Goal: Find specific page/section: Find specific page/section

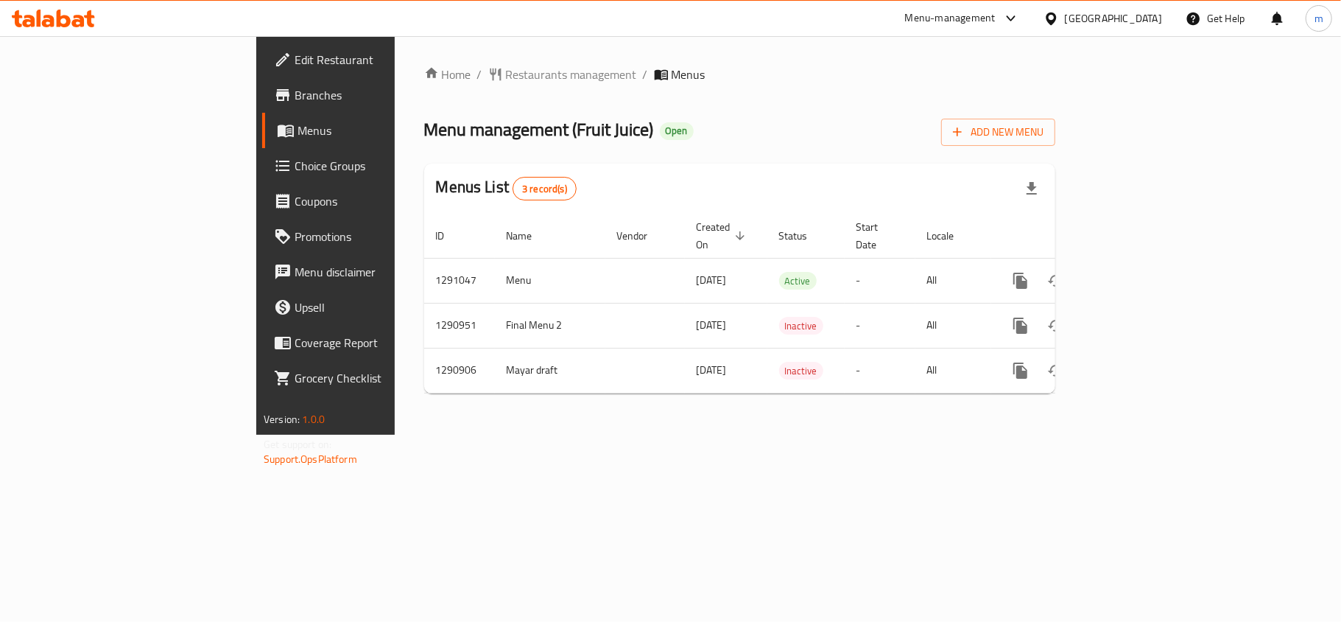
click at [72, 18] on icon at bounding box center [53, 19] width 83 height 18
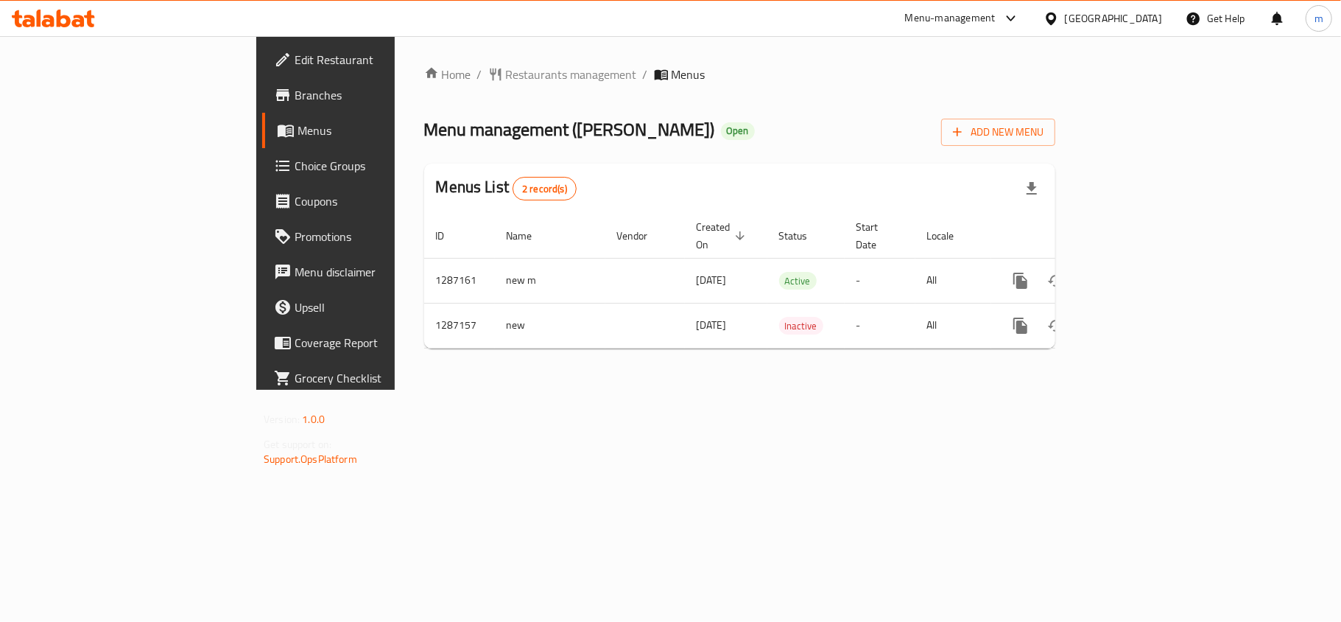
click at [75, 15] on icon at bounding box center [53, 19] width 83 height 18
